Goal: Task Accomplishment & Management: Manage account settings

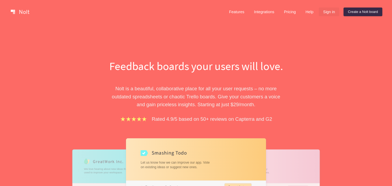
click at [326, 12] on link "Sign in" at bounding box center [329, 12] width 20 height 9
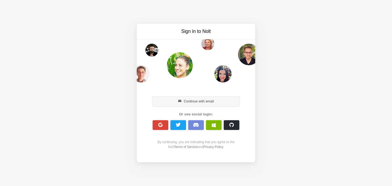
click at [187, 101] on button "Continue with email" at bounding box center [196, 101] width 87 height 10
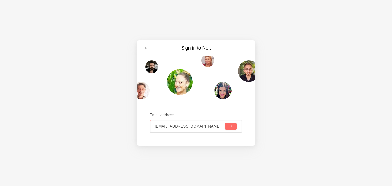
type input "[EMAIL_ADDRESS][DOMAIN_NAME]"
click at [233, 124] on button "submit" at bounding box center [231, 126] width 12 height 6
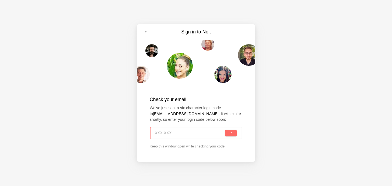
paste input "TWV-4BM"
type input "TWV-4BM"
click at [228, 134] on button "submit" at bounding box center [231, 133] width 12 height 6
